Goal: Task Accomplishment & Management: Complete application form

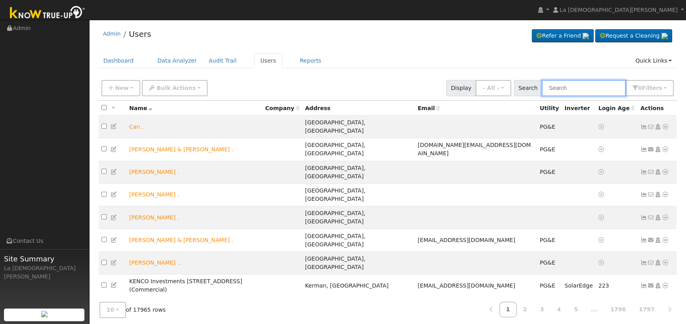
click at [591, 88] on input "text" at bounding box center [584, 88] width 84 height 16
paste input "[PERSON_NAME]"
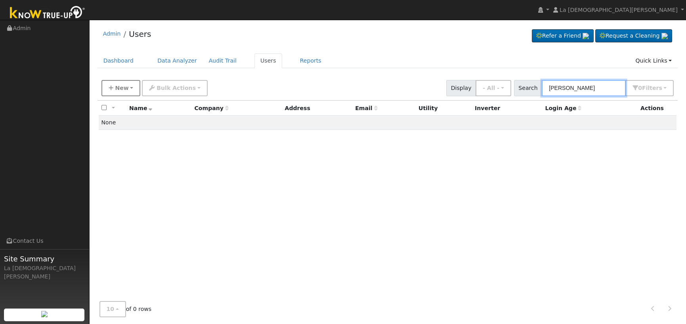
type input "[PERSON_NAME]"
click at [124, 90] on span "New" at bounding box center [121, 88] width 13 height 6
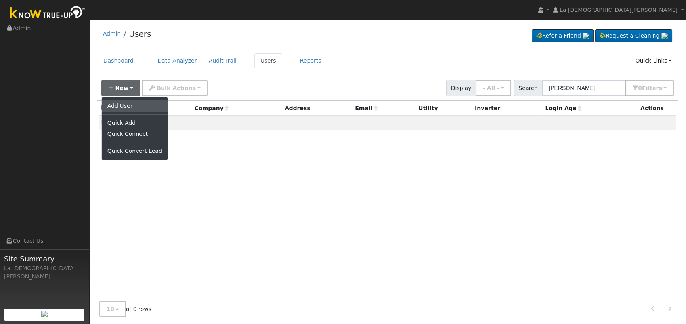
click at [123, 107] on link "Add User" at bounding box center [135, 105] width 66 height 11
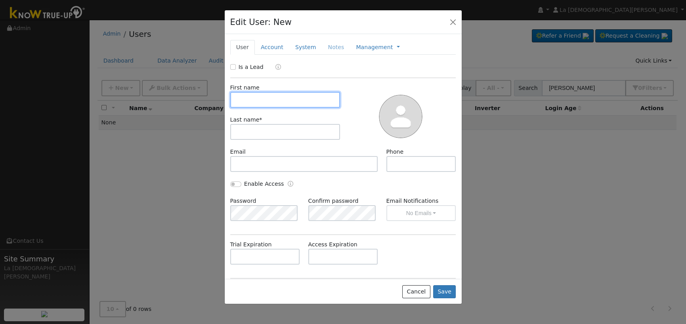
paste input "[PERSON_NAME]"
click at [264, 100] on input "[PERSON_NAME]" at bounding box center [285, 100] width 110 height 16
type input "[PERSON_NAME]"
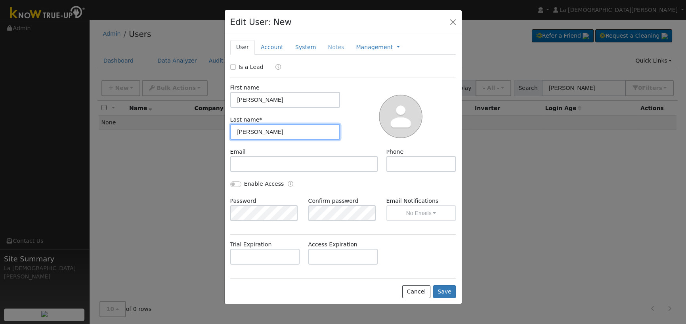
type input "[PERSON_NAME]"
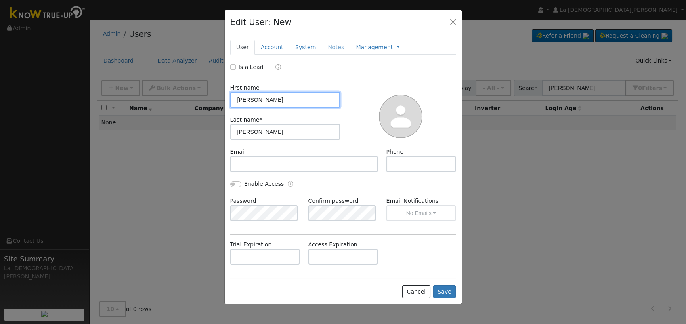
click at [269, 98] on input "[PERSON_NAME]" at bounding box center [285, 100] width 110 height 16
type input "[PERSON_NAME]"
click at [233, 67] on input "Is a Lead" at bounding box center [233, 67] width 6 height 6
checkbox input "true"
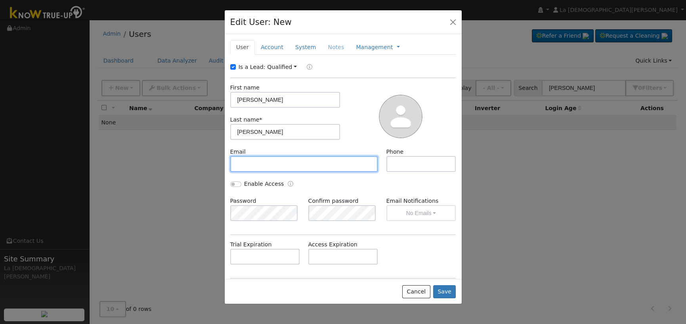
click at [285, 162] on input "text" at bounding box center [304, 164] width 148 height 16
paste input "[EMAIL_ADDRESS][DOMAIN_NAME]"
type input "[EMAIL_ADDRESS][DOMAIN_NAME]"
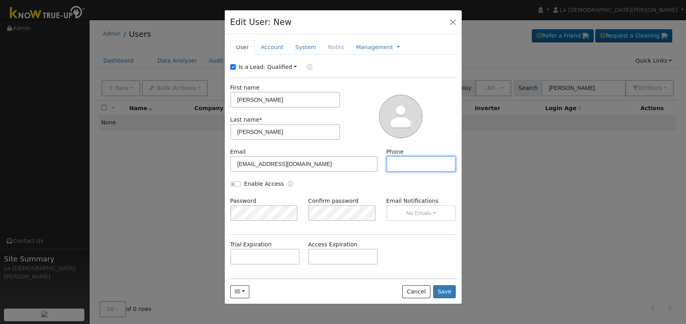
click at [412, 161] on input "text" at bounding box center [421, 164] width 70 height 16
paste input "[PHONE_NUMBER]"
type input "[PHONE_NUMBER]"
click at [329, 257] on input "text" at bounding box center [343, 257] width 70 height 16
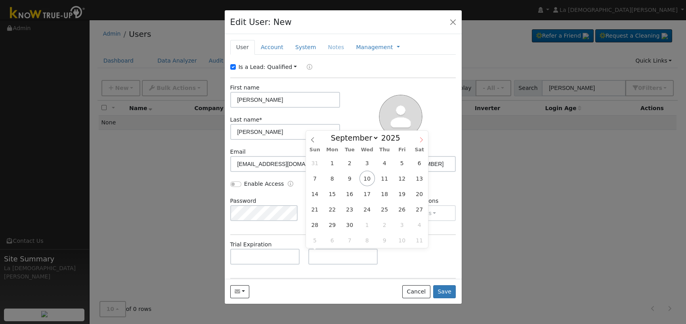
click at [425, 139] on span at bounding box center [421, 137] width 13 height 13
select select "9"
click at [399, 178] on span "10" at bounding box center [401, 178] width 15 height 15
type input "[DATE]"
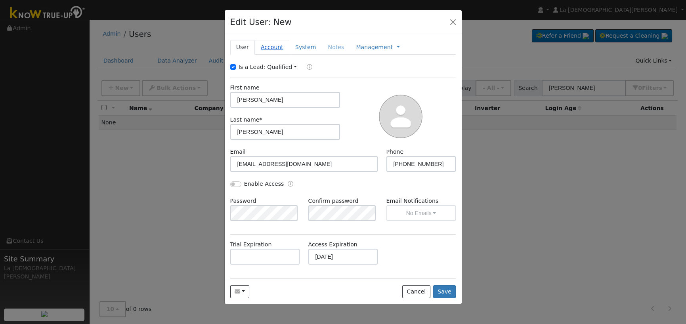
click at [275, 46] on link "Account" at bounding box center [272, 47] width 34 height 15
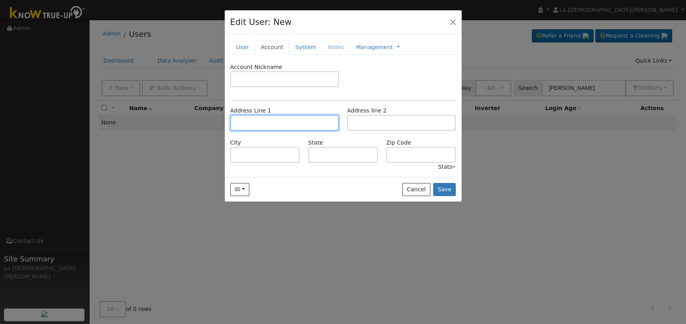
click at [281, 122] on input "text" at bounding box center [284, 123] width 109 height 16
paste input "[STREET_ADDRESS]"
type input "[STREET_ADDRESS]"
type input "[GEOGRAPHIC_DATA]"
type input "CA"
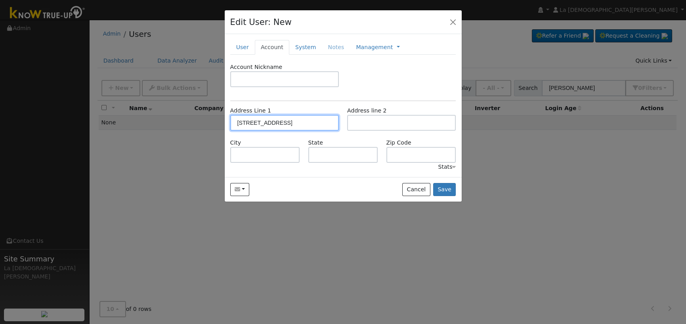
type input "93307"
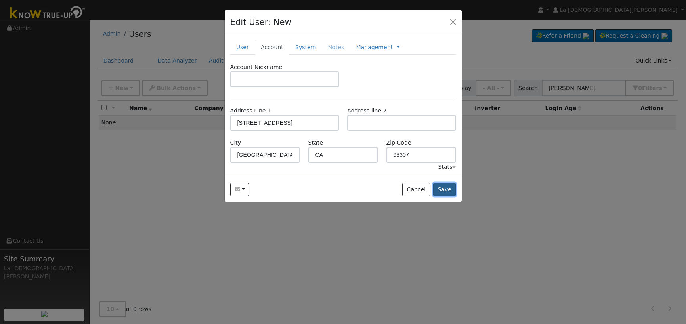
click at [451, 192] on button "Save" at bounding box center [444, 189] width 23 height 13
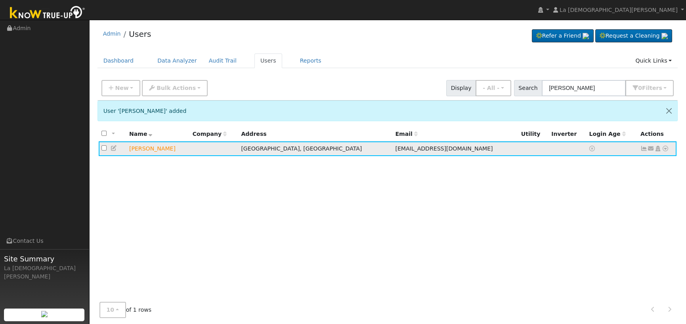
click at [651, 147] on icon at bounding box center [651, 149] width 7 height 6
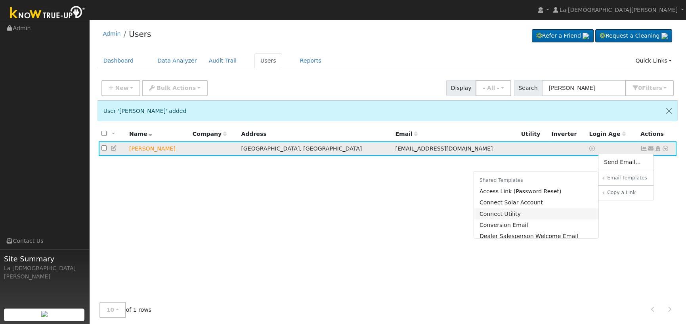
click at [521, 213] on link "Connect Utility" at bounding box center [536, 213] width 125 height 11
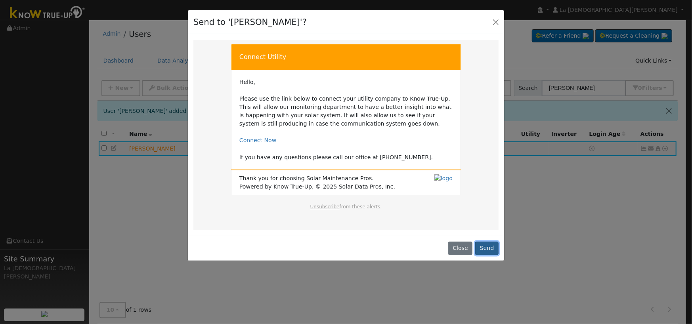
click at [491, 249] on button "Send" at bounding box center [486, 248] width 23 height 13
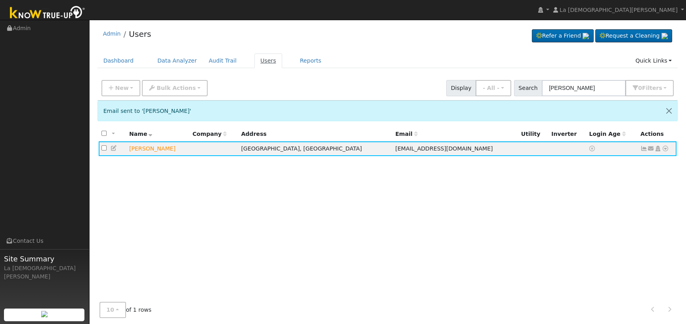
click at [262, 59] on link "Users" at bounding box center [268, 61] width 28 height 15
